Goal: Check status

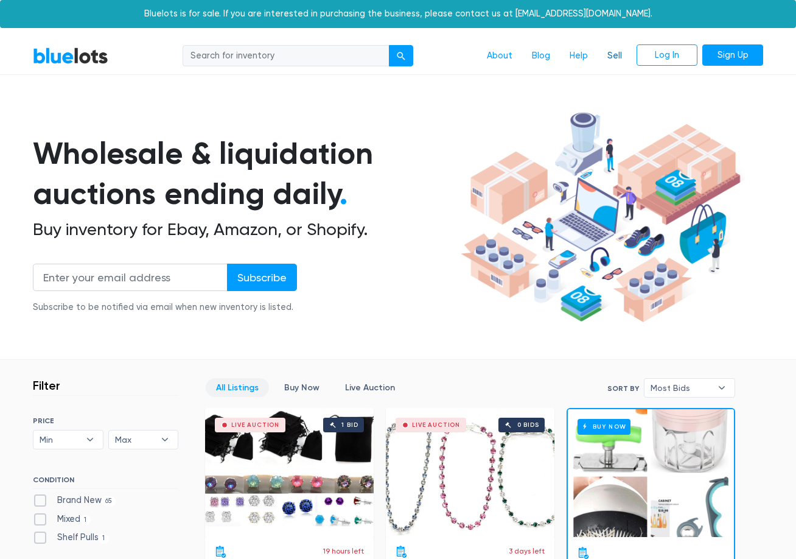
click at [613, 55] on link "Sell" at bounding box center [614, 55] width 34 height 23
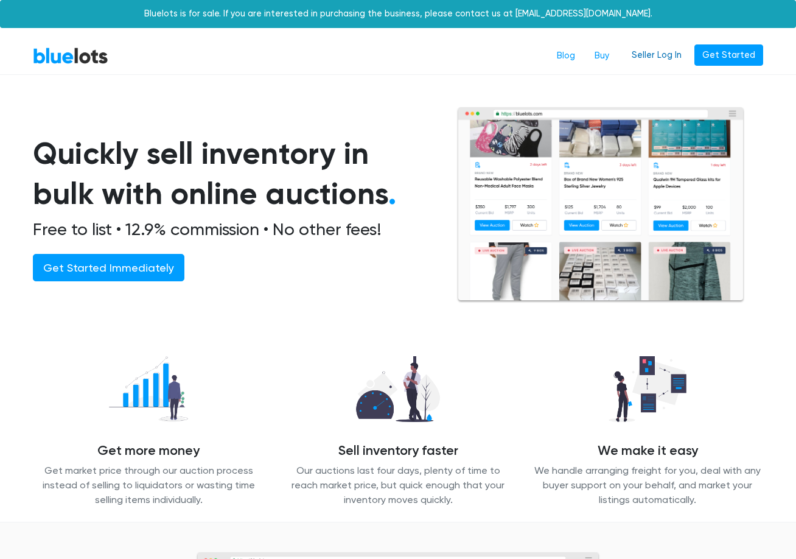
click at [680, 59] on link "Seller Log In" at bounding box center [657, 55] width 66 height 22
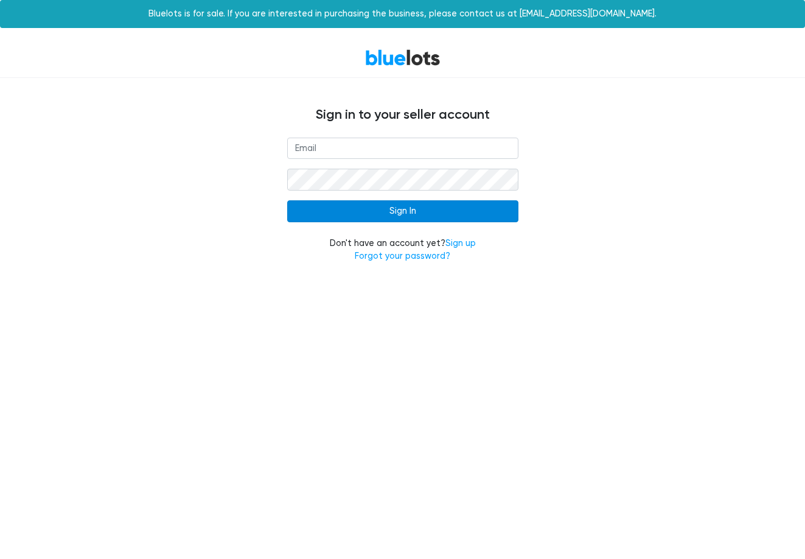
type input "[EMAIL_ADDRESS][DOMAIN_NAME]"
click at [416, 204] on input "Sign In" at bounding box center [402, 211] width 231 height 22
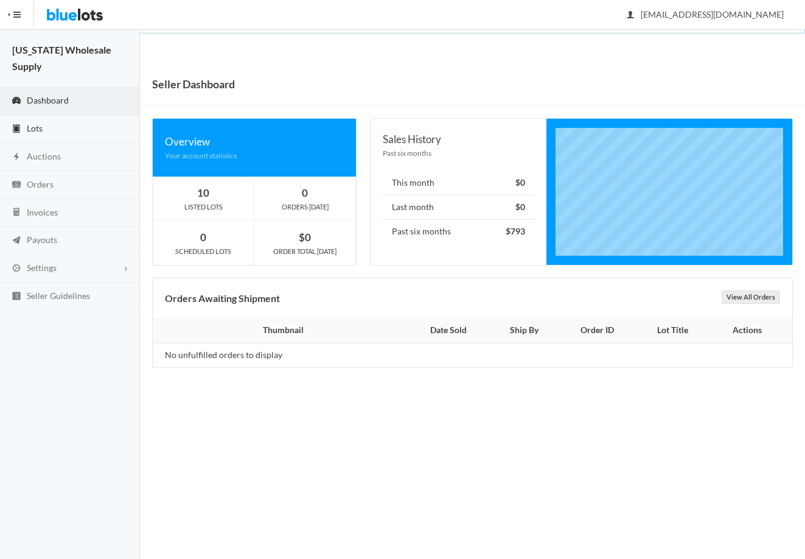
click at [34, 123] on span "Lots" at bounding box center [35, 128] width 16 height 10
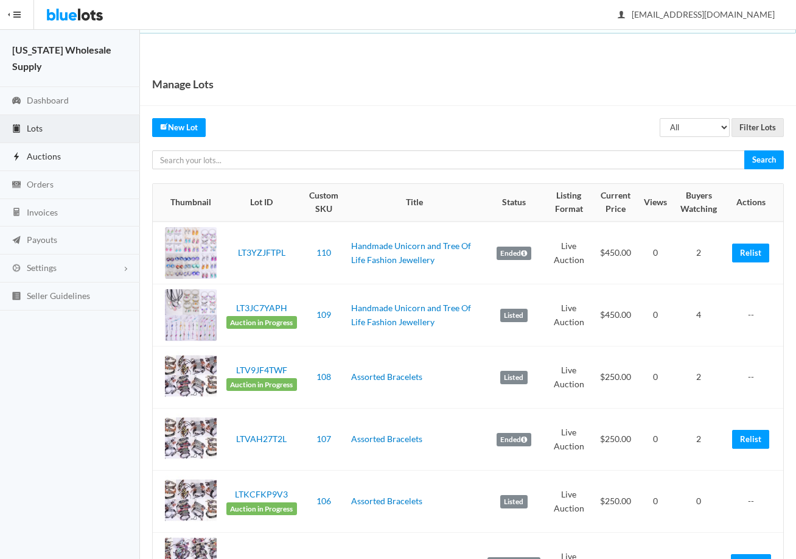
click at [49, 151] on span "Auctions" at bounding box center [44, 156] width 34 height 10
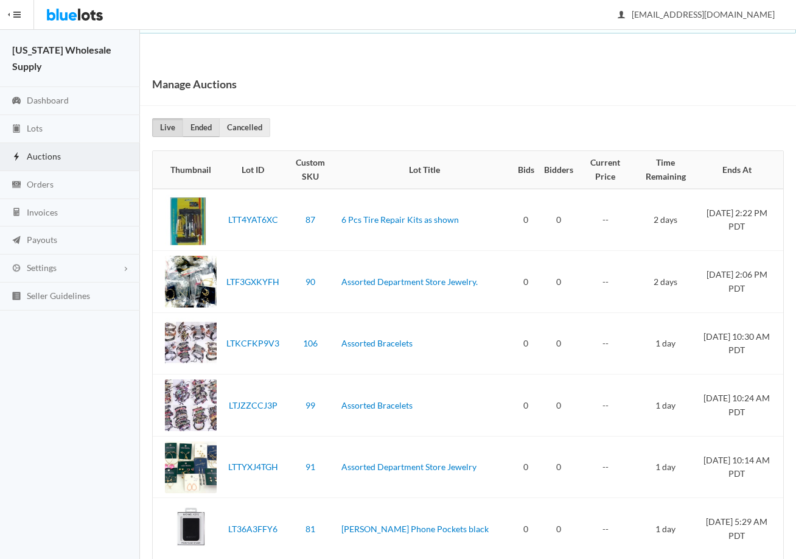
click at [201, 127] on link "Ended" at bounding box center [201, 127] width 37 height 19
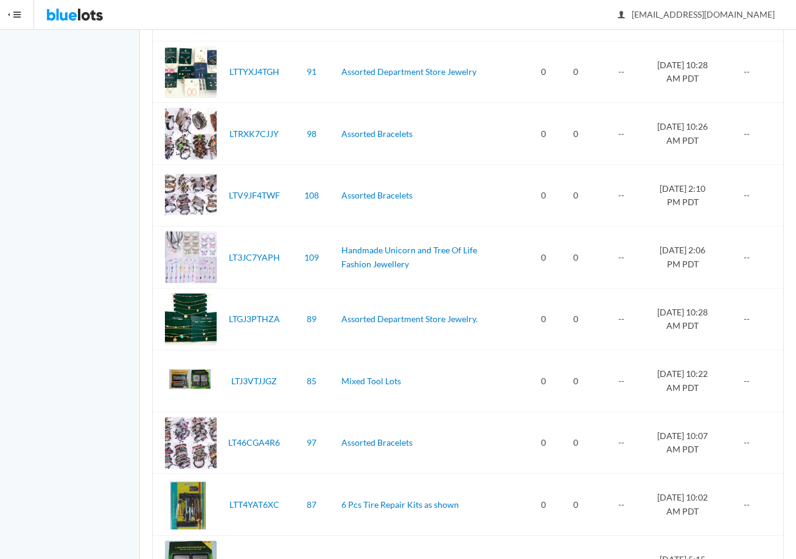
scroll to position [2795, 0]
